Goal: Task Accomplishment & Management: Use online tool/utility

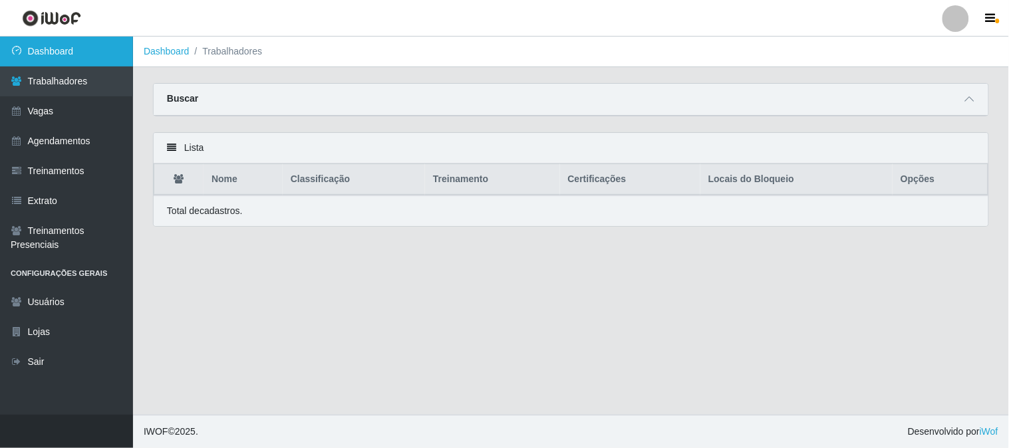
click at [85, 47] on link "Dashboard" at bounding box center [66, 52] width 133 height 30
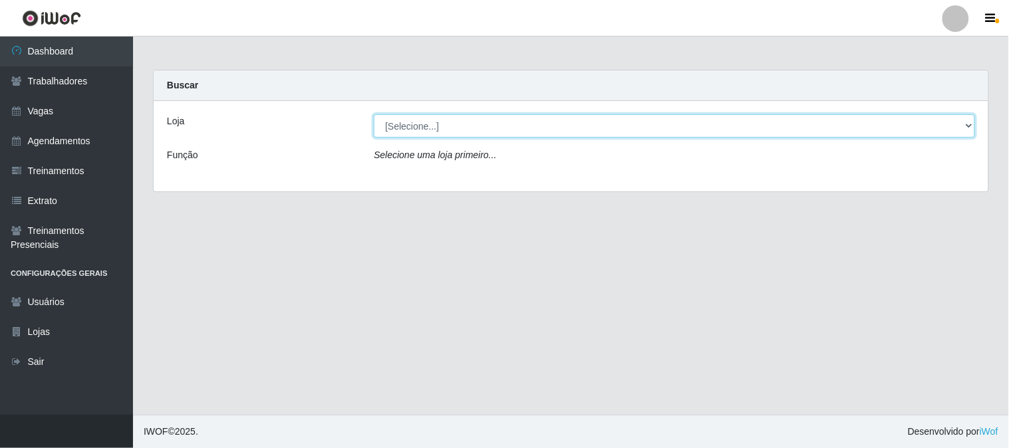
click at [462, 124] on select "[Selecione...] Sapore D'italia" at bounding box center [674, 125] width 601 height 23
click at [448, 126] on select "[Selecione...] Sapore D'italia" at bounding box center [674, 125] width 601 height 23
select select "266"
click at [374, 114] on select "[Selecione...] Sapore D'italia" at bounding box center [674, 125] width 601 height 23
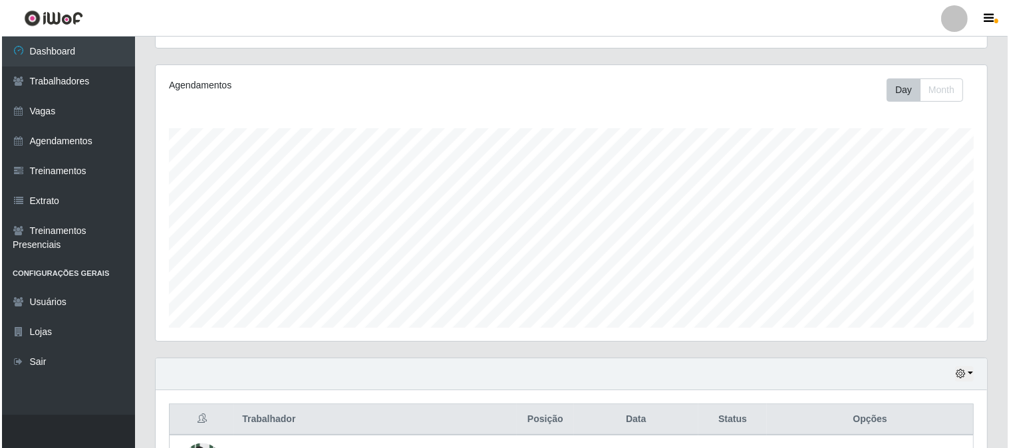
scroll to position [376, 0]
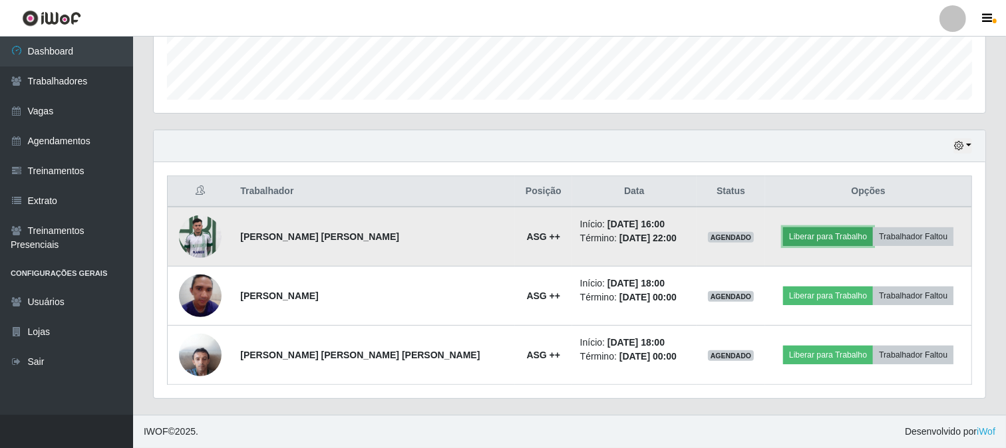
click at [799, 231] on button "Liberar para Trabalho" at bounding box center [828, 236] width 90 height 19
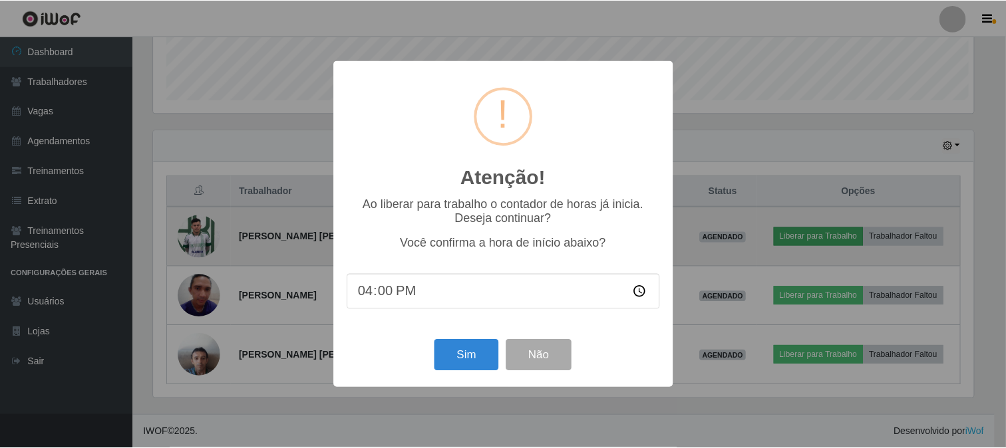
scroll to position [275, 823]
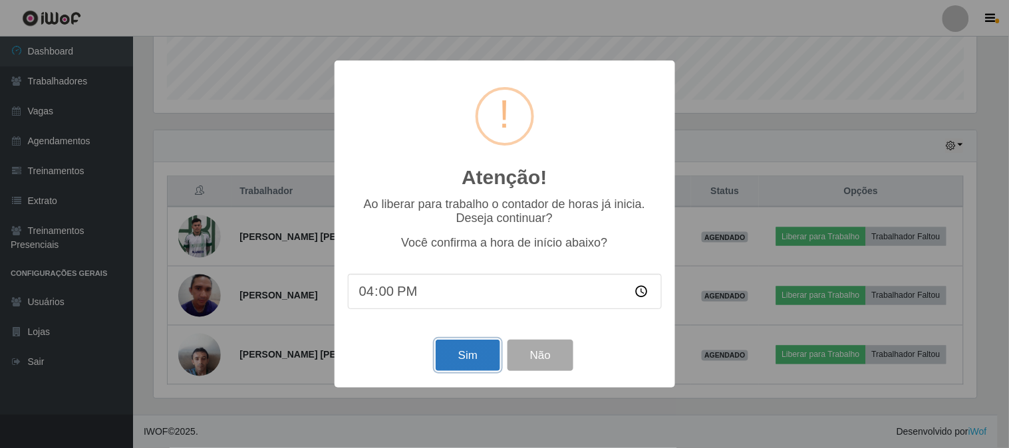
click at [482, 366] on button "Sim" at bounding box center [468, 355] width 65 height 31
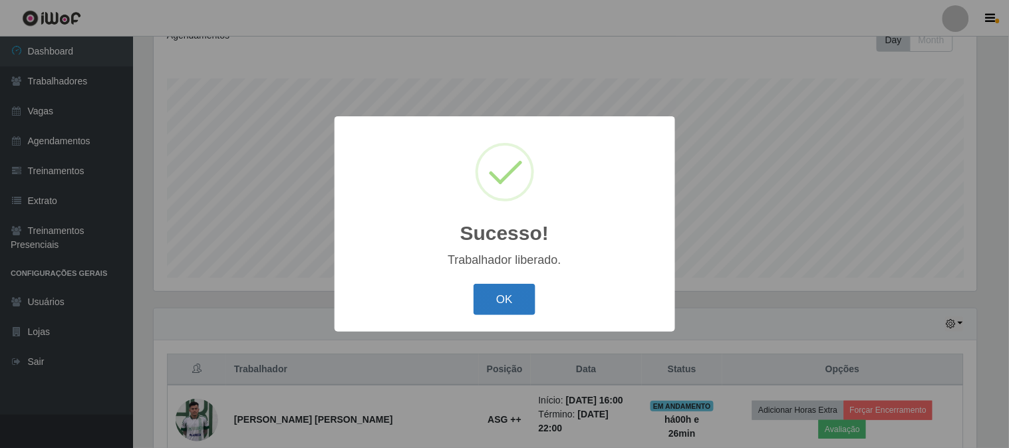
click at [496, 301] on button "OK" at bounding box center [505, 299] width 62 height 31
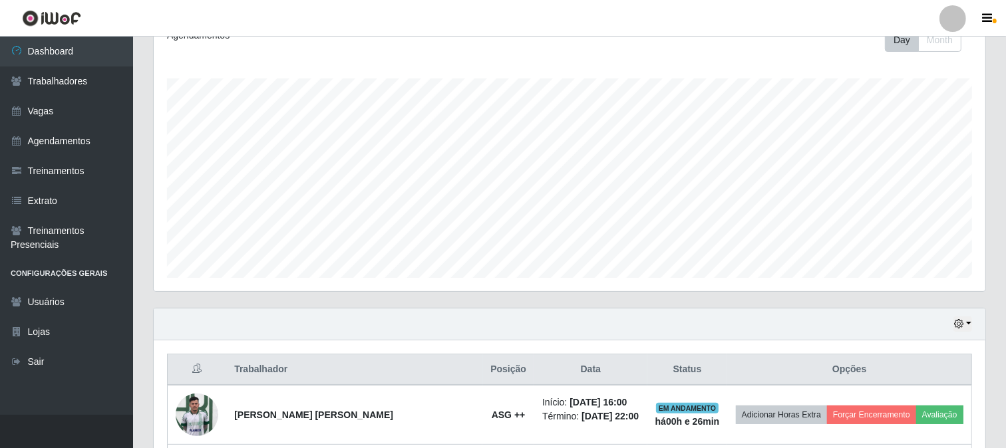
scroll to position [376, 0]
